Goal: Check status

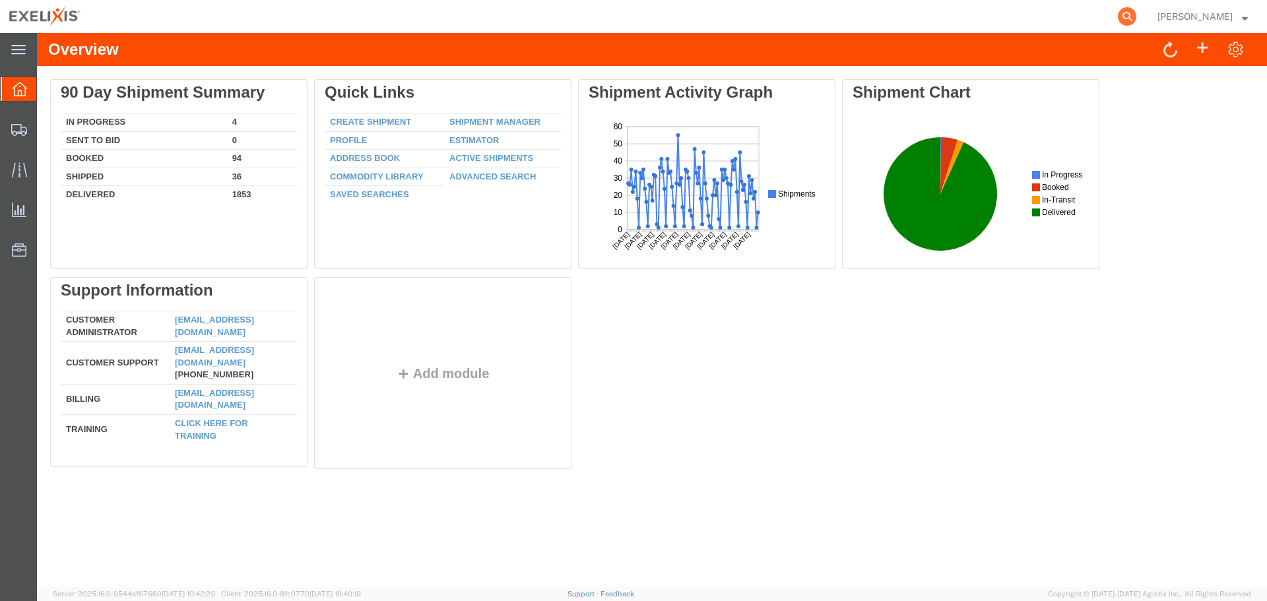
click at [1136, 17] on icon at bounding box center [1127, 16] width 18 height 18
paste input "S02397511"
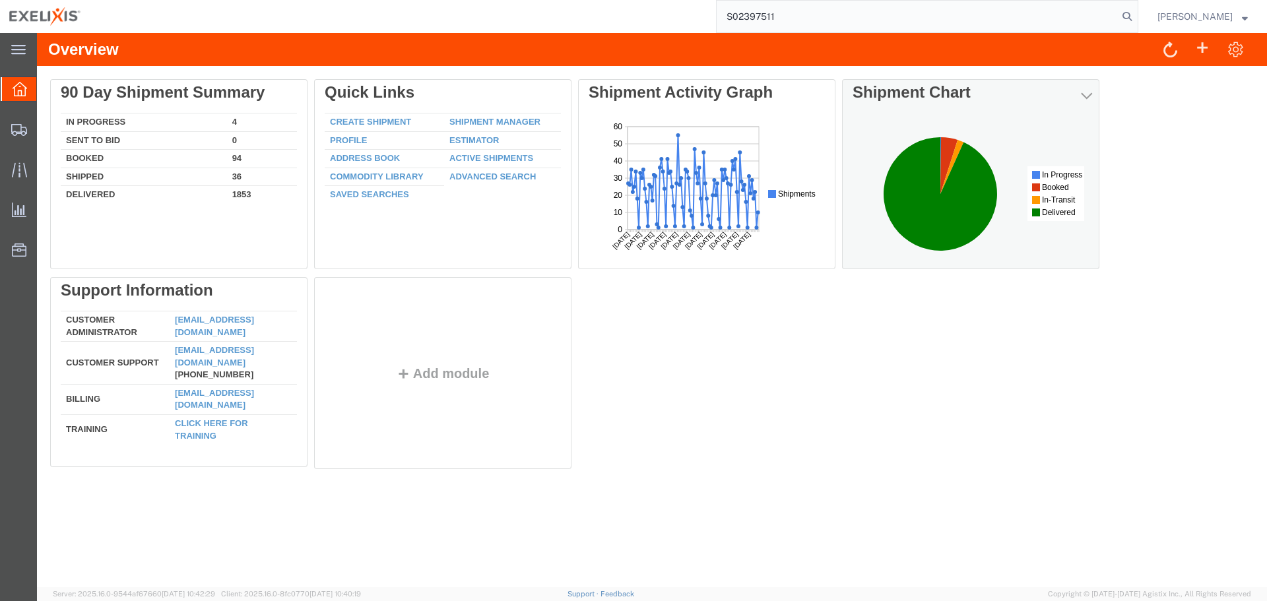
type input "S02397511"
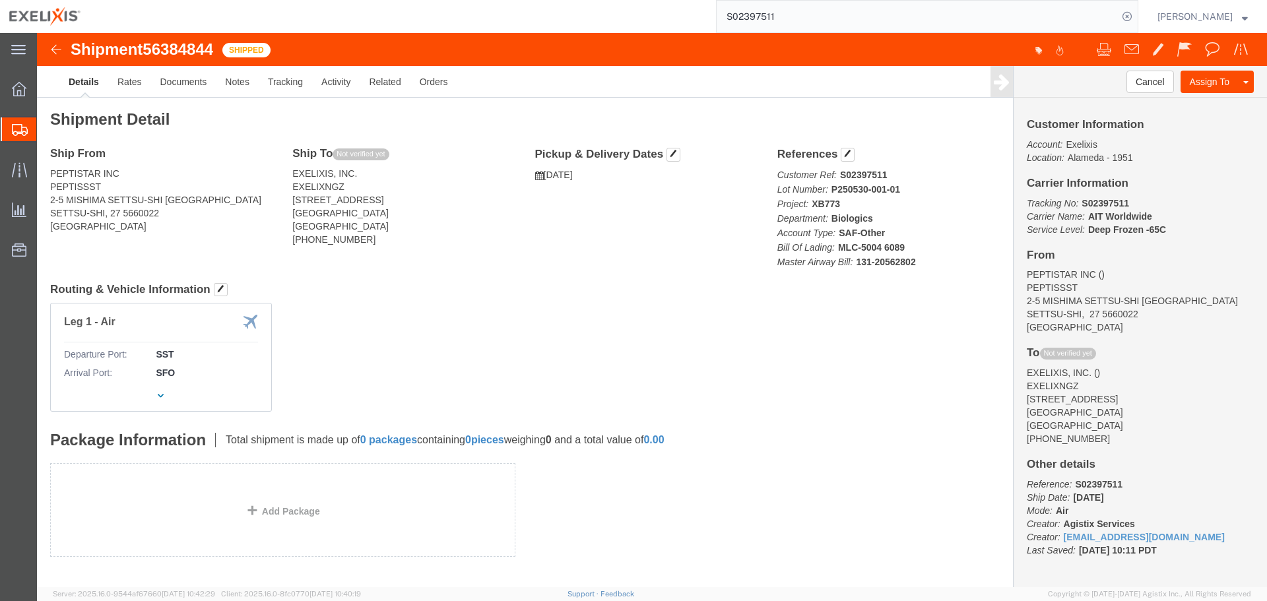
click div "Leg 1 - Air Departure Port: SST Arrival Port: SFO"
